Goal: Information Seeking & Learning: Learn about a topic

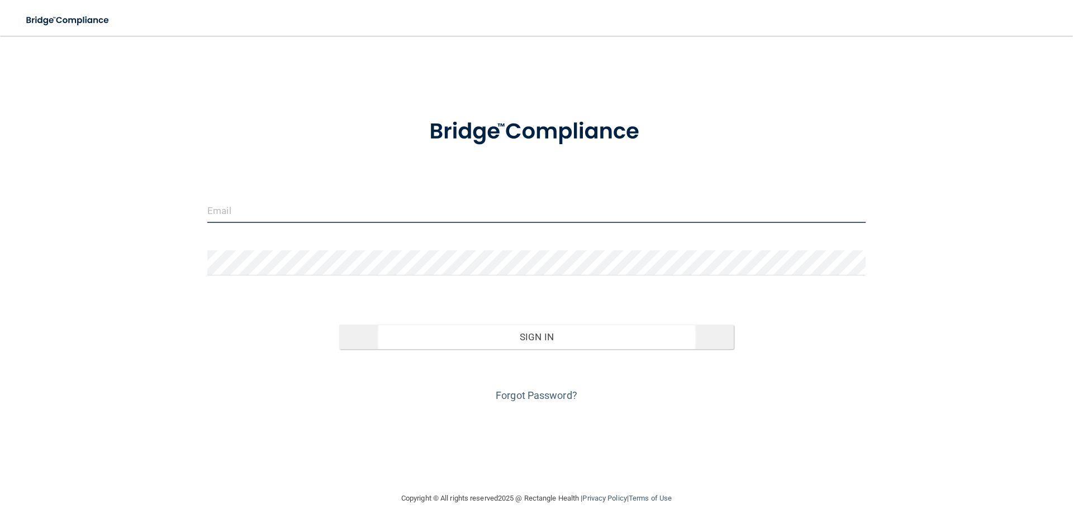
type input "[PERSON_NAME][EMAIL_ADDRESS][DOMAIN_NAME]"
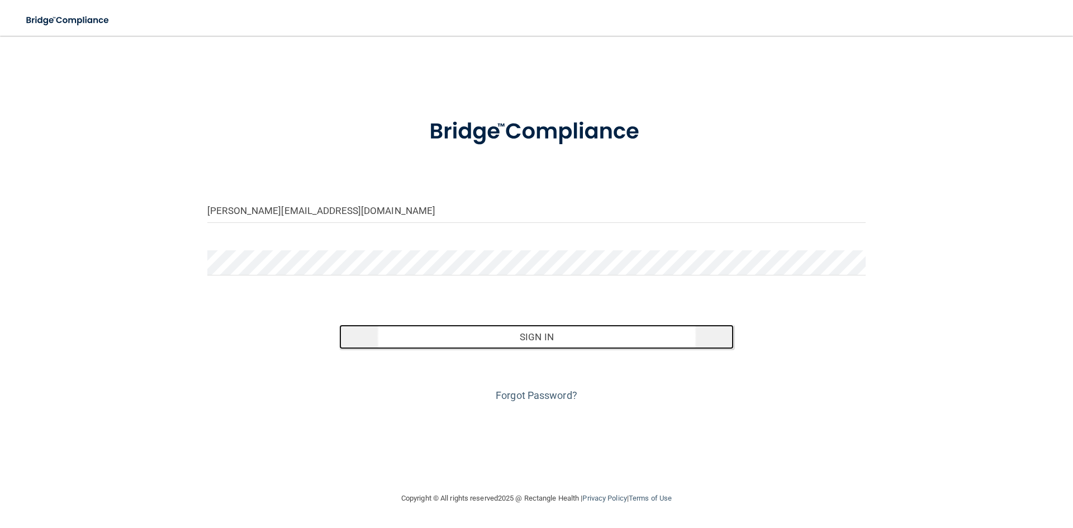
click at [505, 333] on button "Sign In" at bounding box center [536, 337] width 395 height 25
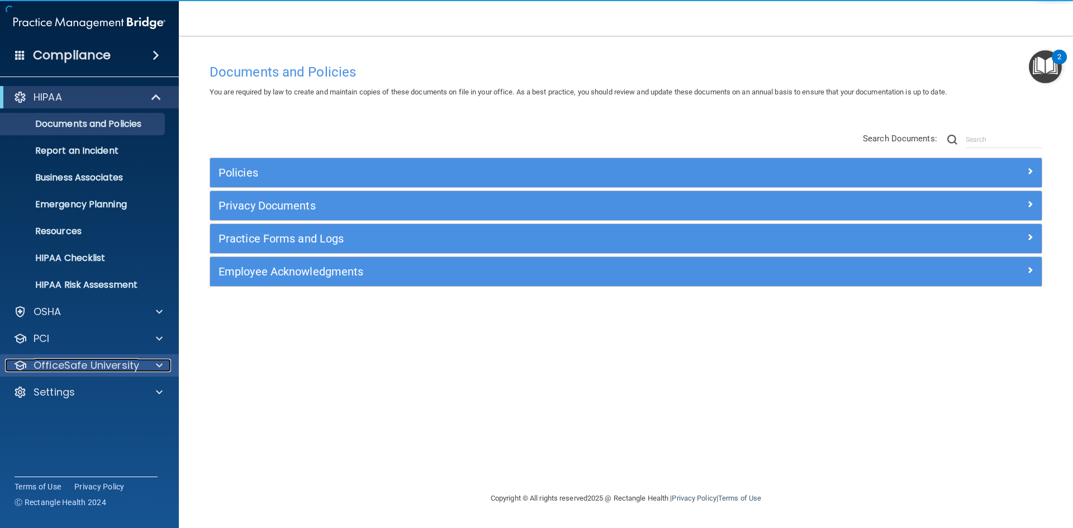
click at [122, 365] on p "OfficeSafe University" at bounding box center [87, 365] width 106 height 13
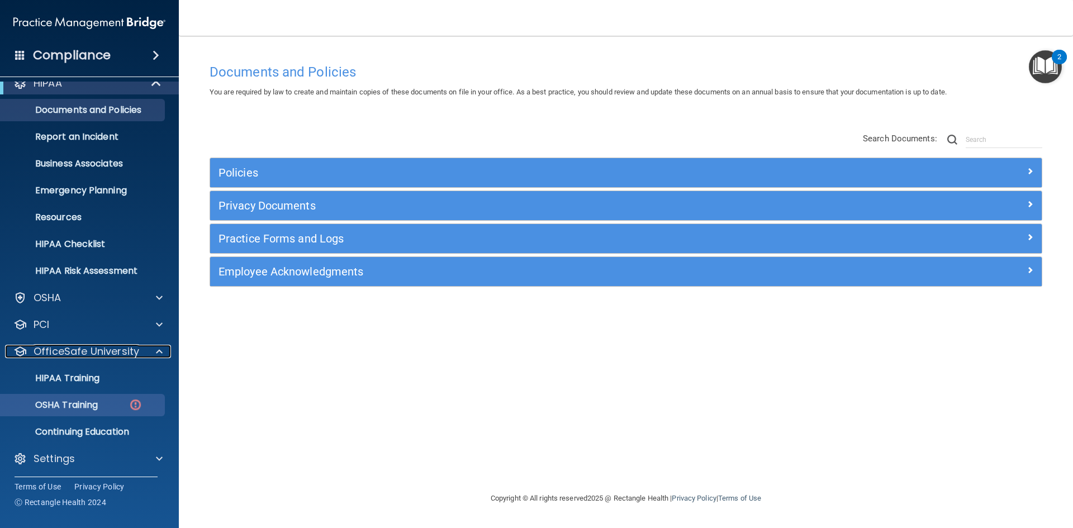
scroll to position [16, 0]
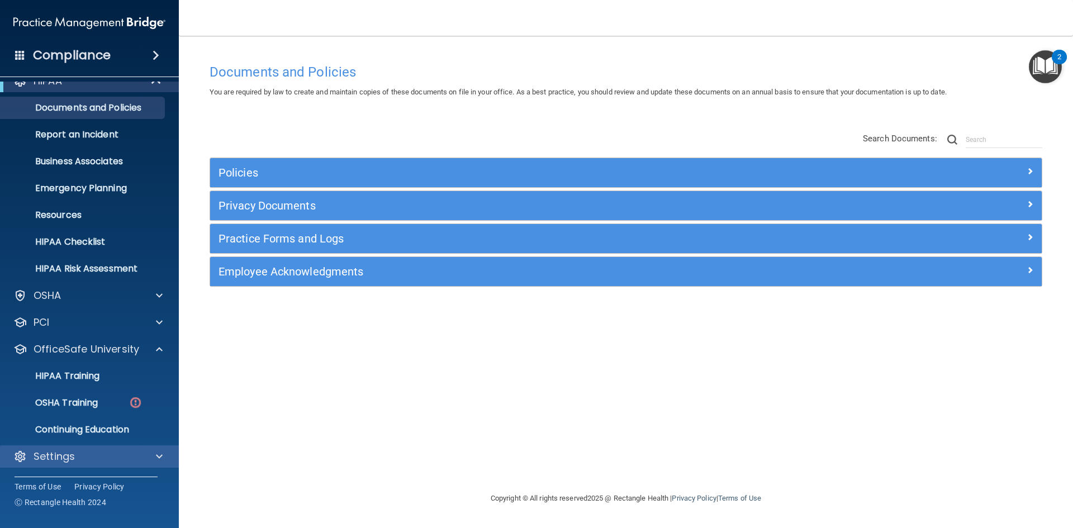
click at [102, 466] on div "Settings" at bounding box center [89, 456] width 179 height 22
click at [158, 457] on span at bounding box center [159, 456] width 7 height 13
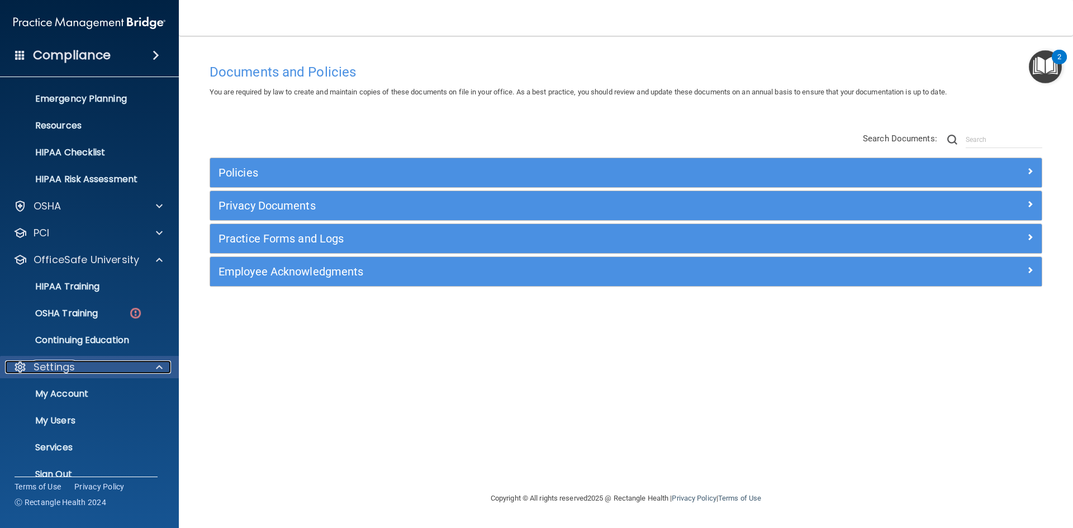
scroll to position [124, 0]
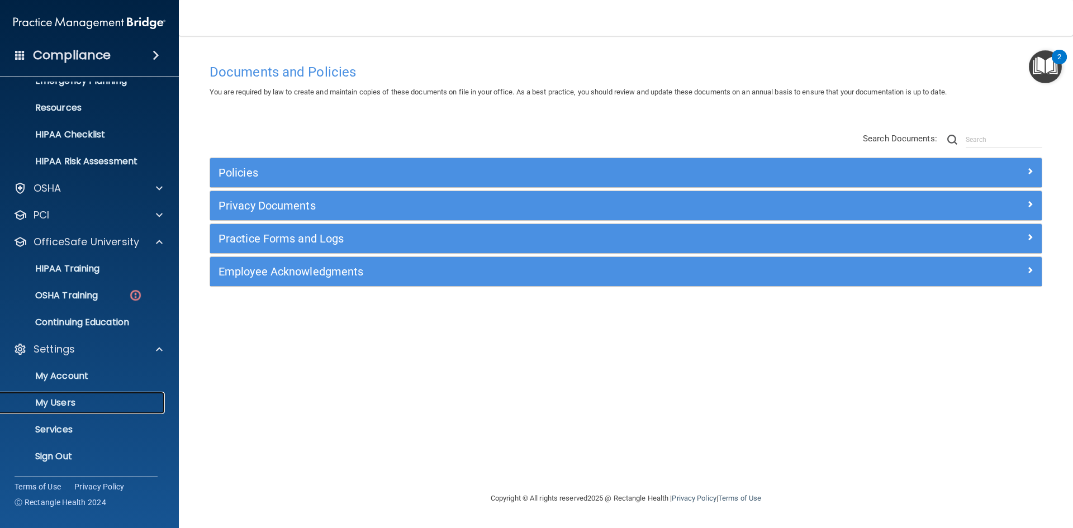
click at [79, 396] on link "My Users" at bounding box center [77, 403] width 176 height 22
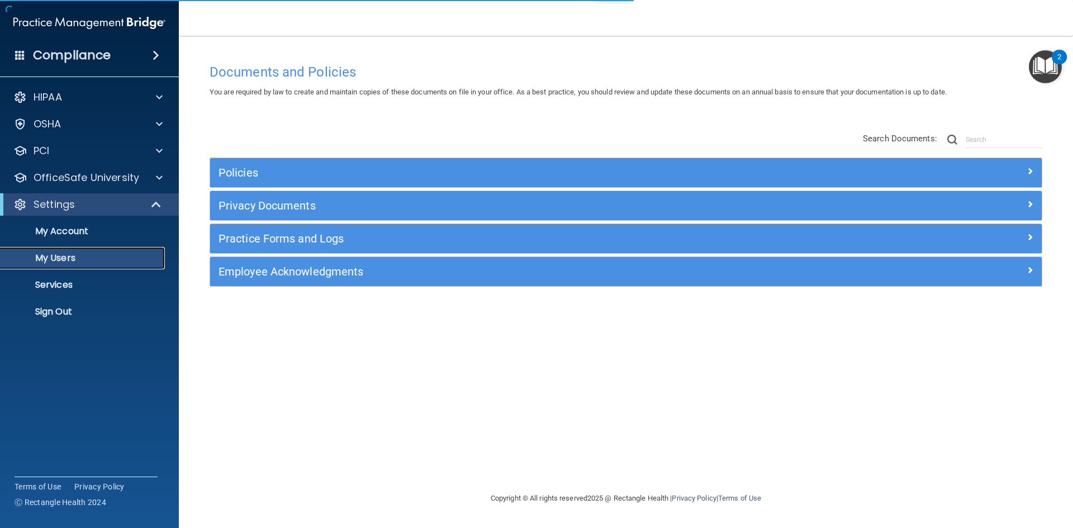
select select "20"
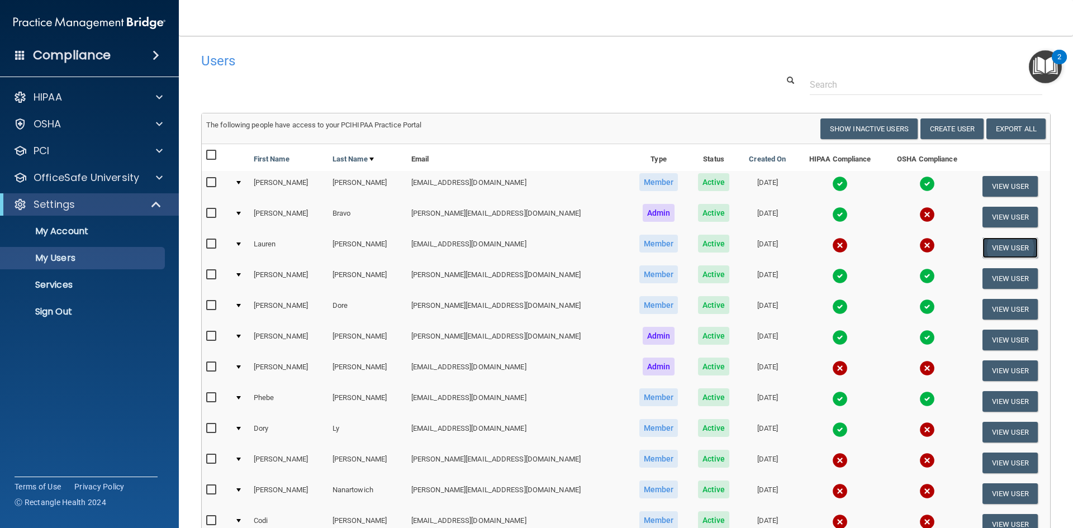
click at [982, 248] on button "View User" at bounding box center [1009, 248] width 55 height 21
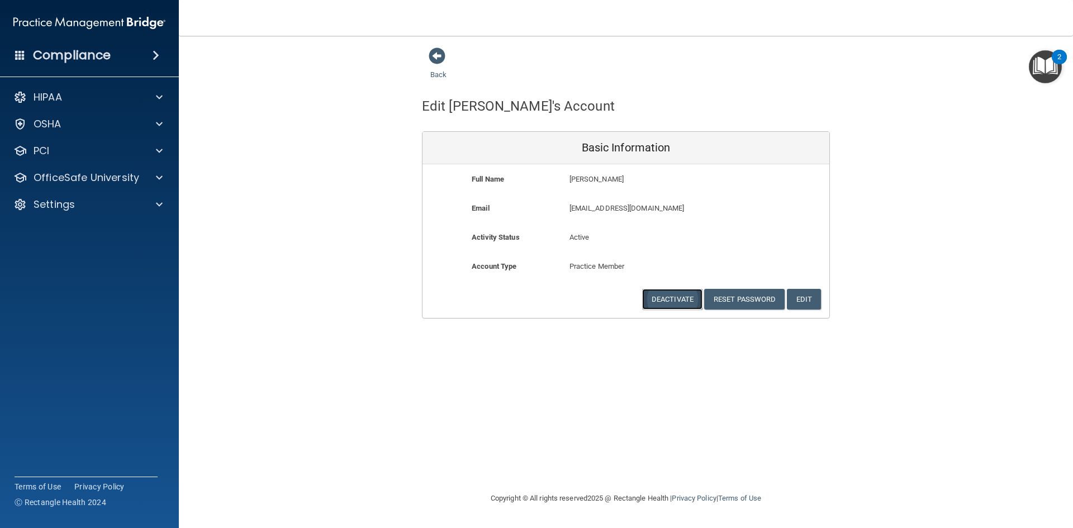
click at [675, 298] on button "Deactivate" at bounding box center [672, 299] width 60 height 21
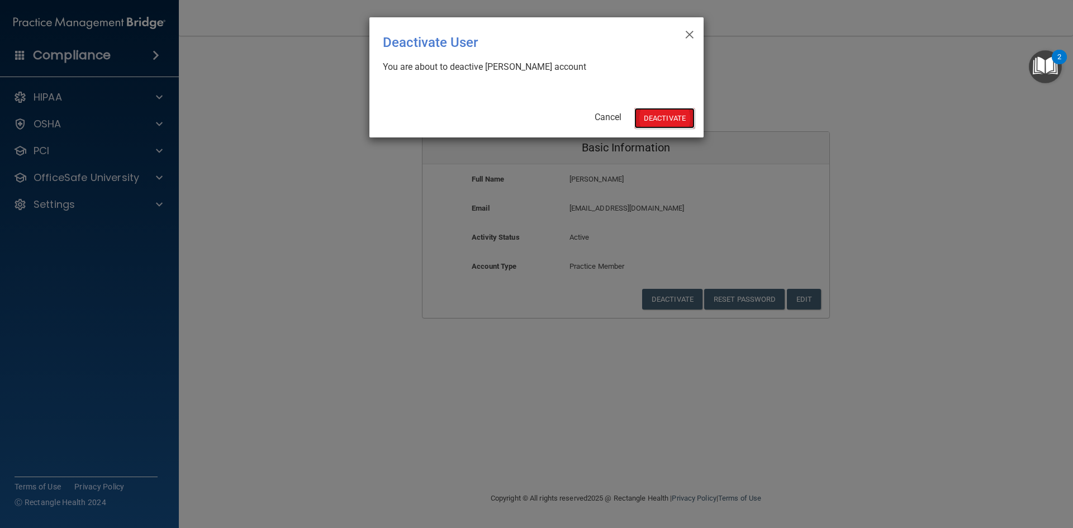
click at [649, 121] on button "Deactivate" at bounding box center [664, 118] width 60 height 21
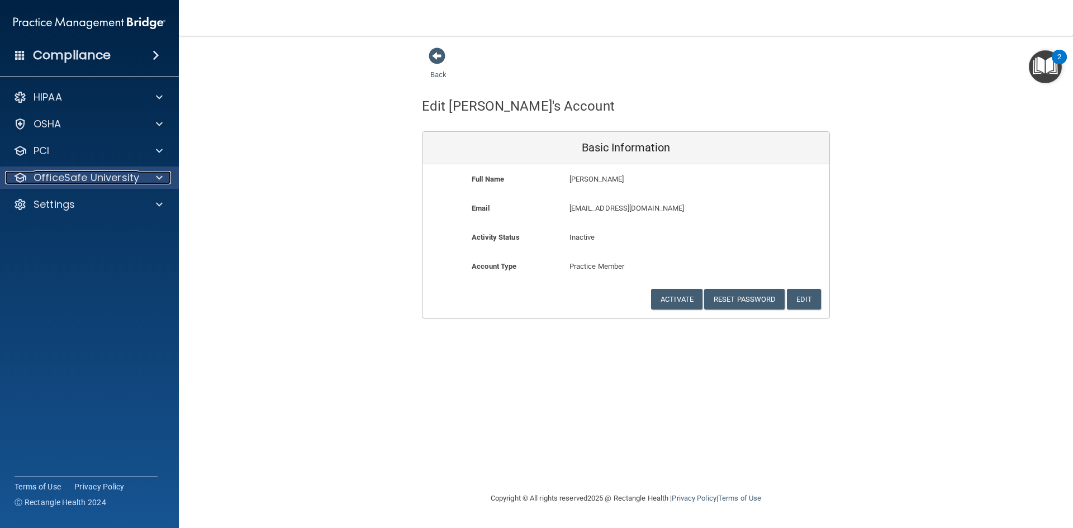
click at [70, 178] on p "OfficeSafe University" at bounding box center [87, 177] width 106 height 13
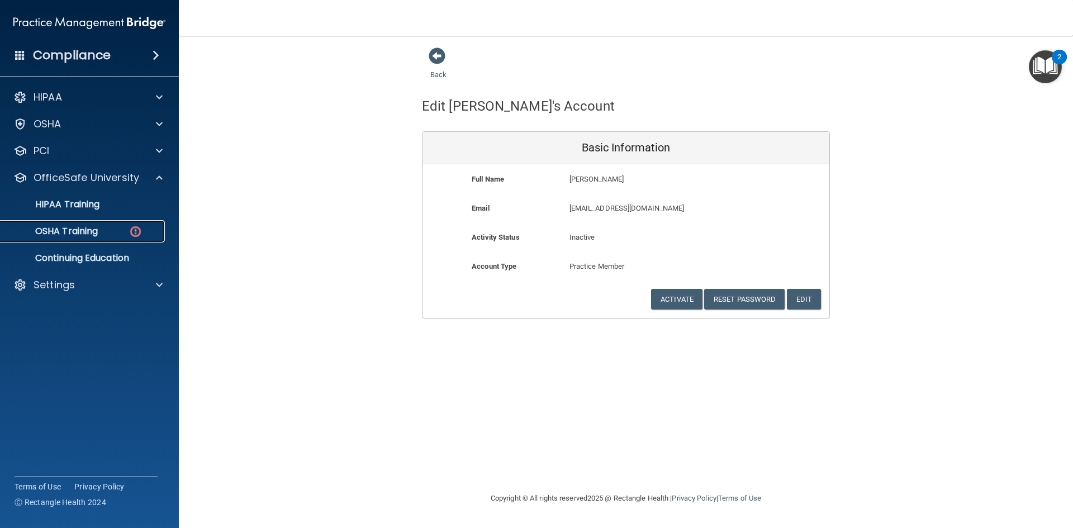
click at [84, 226] on p "OSHA Training" at bounding box center [52, 231] width 91 height 11
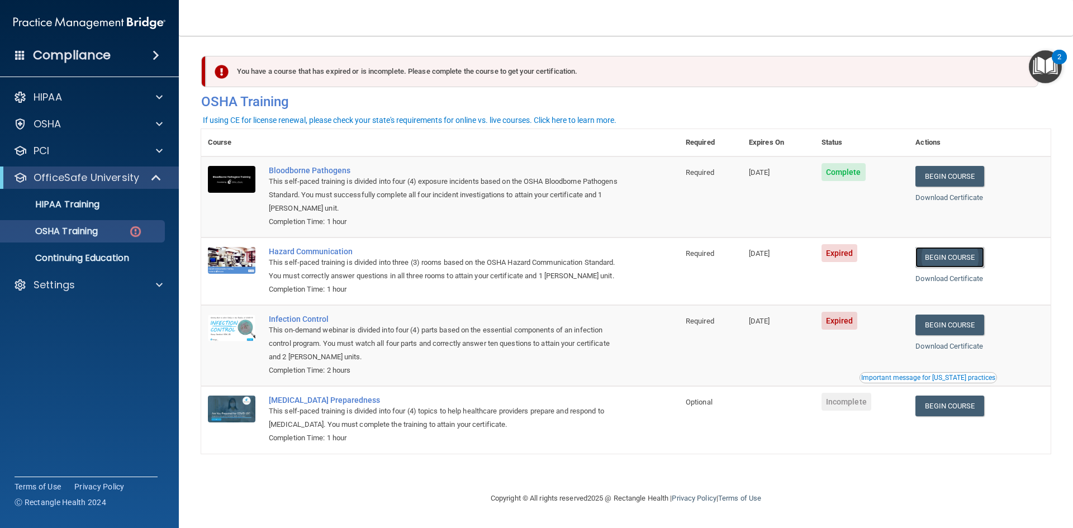
click at [968, 257] on link "Begin Course" at bounding box center [949, 257] width 68 height 21
click at [92, 57] on h4 "Compliance" at bounding box center [72, 56] width 78 height 16
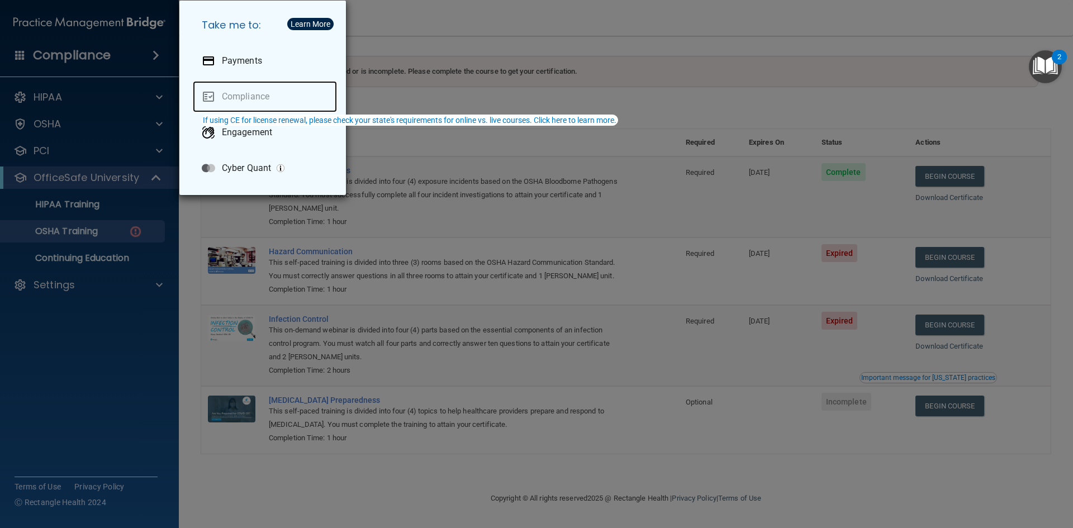
click at [248, 101] on link "Compliance" at bounding box center [265, 96] width 144 height 31
click at [253, 118] on div "If using CE for license renewal, please check your state's requirements for onl…" at bounding box center [410, 120] width 414 height 8
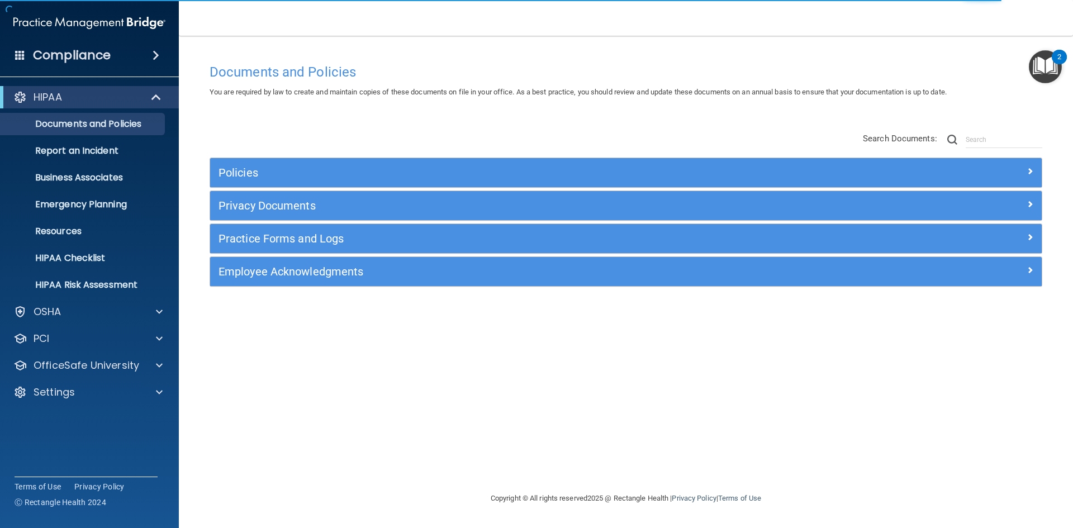
click at [112, 323] on div "HIPAA Documents and Policies Report an Incident Business Associates Emergency P…" at bounding box center [89, 247] width 179 height 331
click at [114, 317] on div "OSHA" at bounding box center [74, 311] width 139 height 13
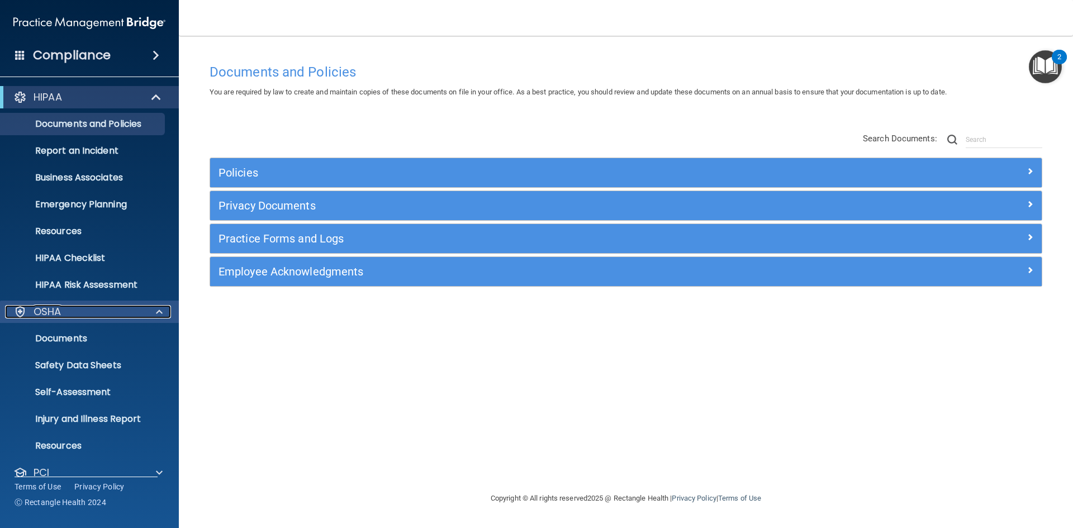
click at [115, 317] on div "OSHA" at bounding box center [74, 311] width 139 height 13
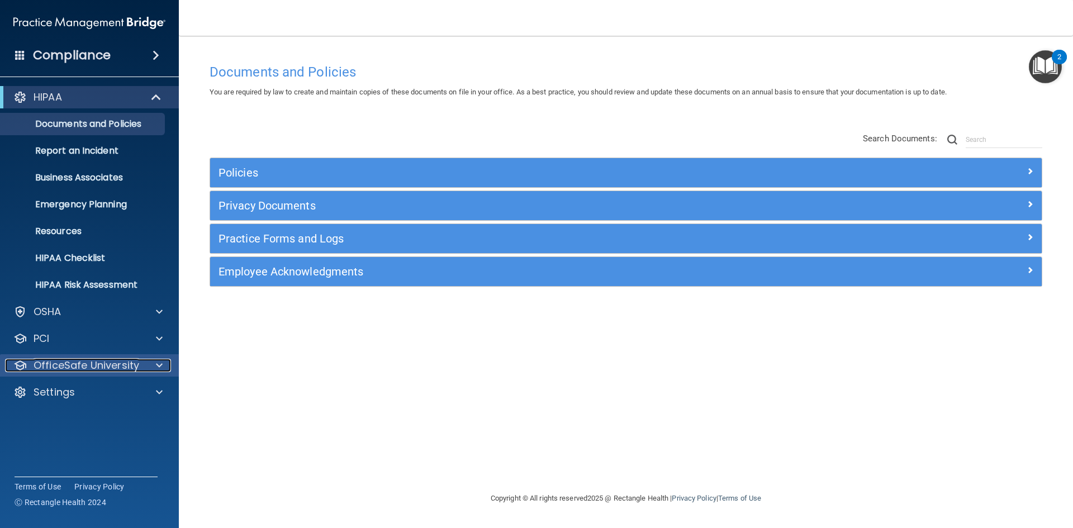
click at [118, 362] on p "OfficeSafe University" at bounding box center [87, 365] width 106 height 13
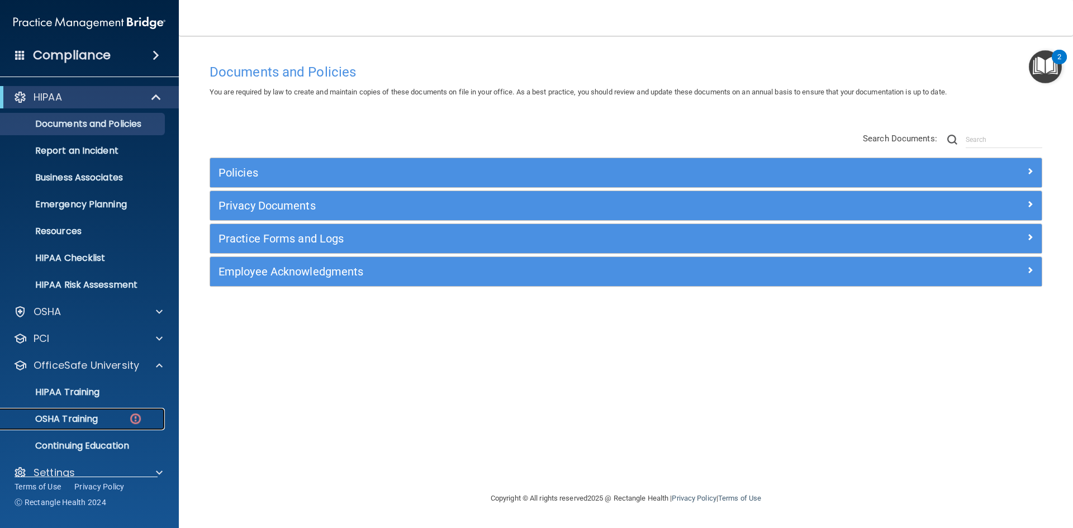
click at [102, 422] on div "OSHA Training" at bounding box center [83, 419] width 153 height 11
